Goal: Task Accomplishment & Management: Use online tool/utility

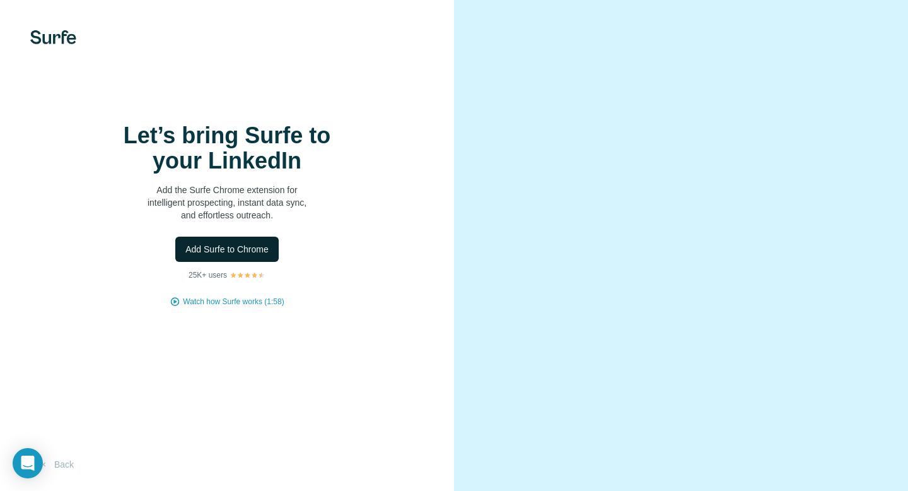
click at [249, 240] on button "Add Surfe to Chrome" at bounding box center [226, 248] width 103 height 25
